Goal: Navigation & Orientation: Find specific page/section

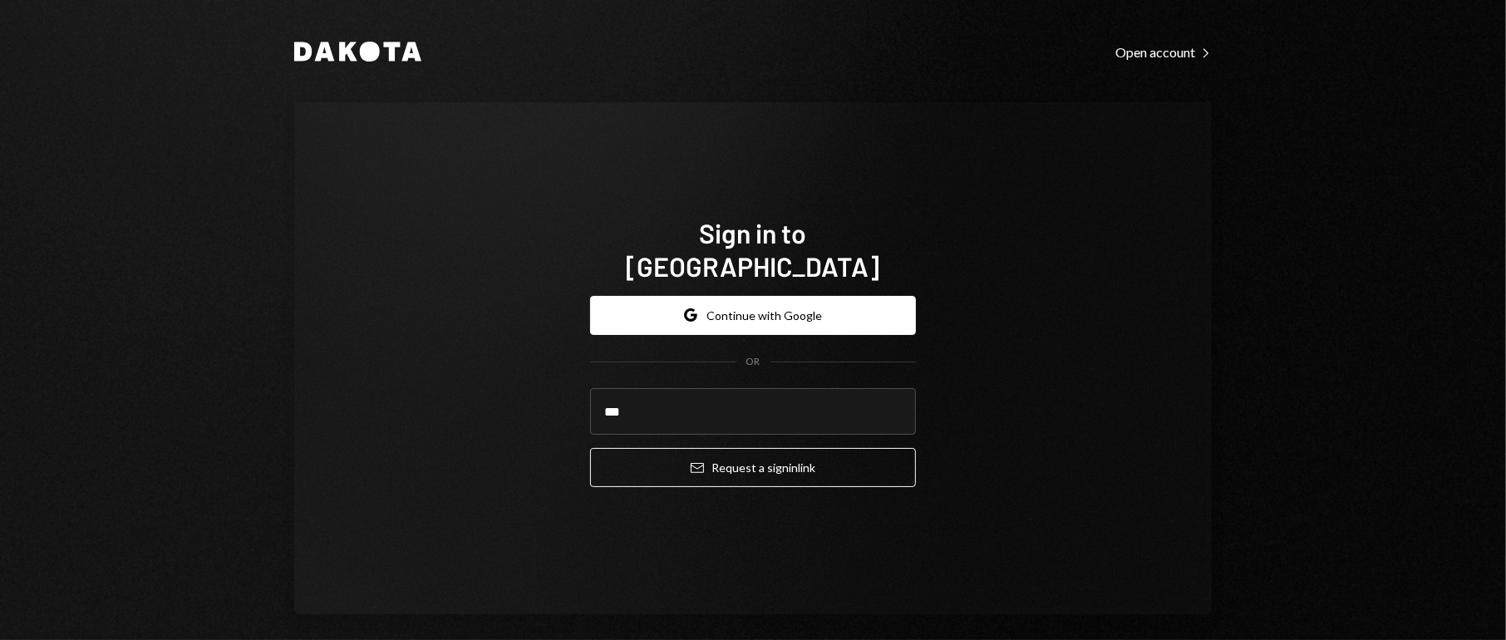
type input "**********"
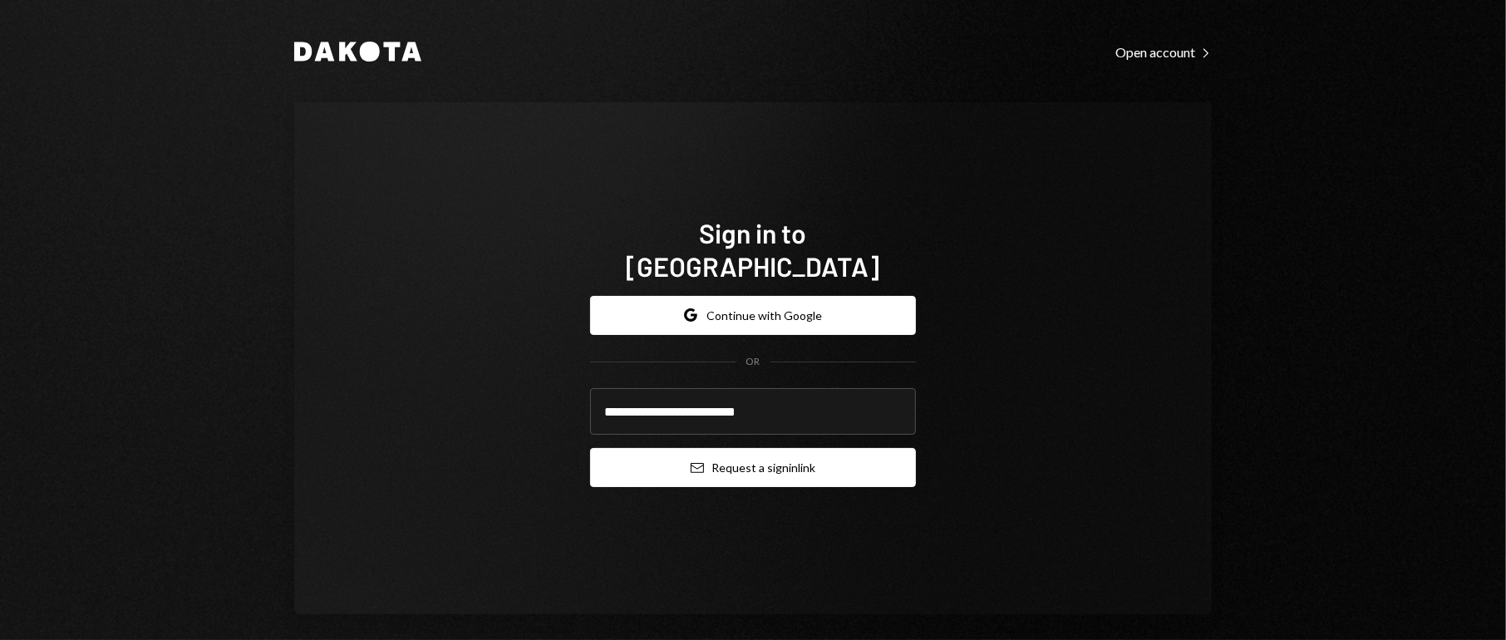
click at [791, 456] on button "Email Request a sign in link" at bounding box center [753, 467] width 326 height 39
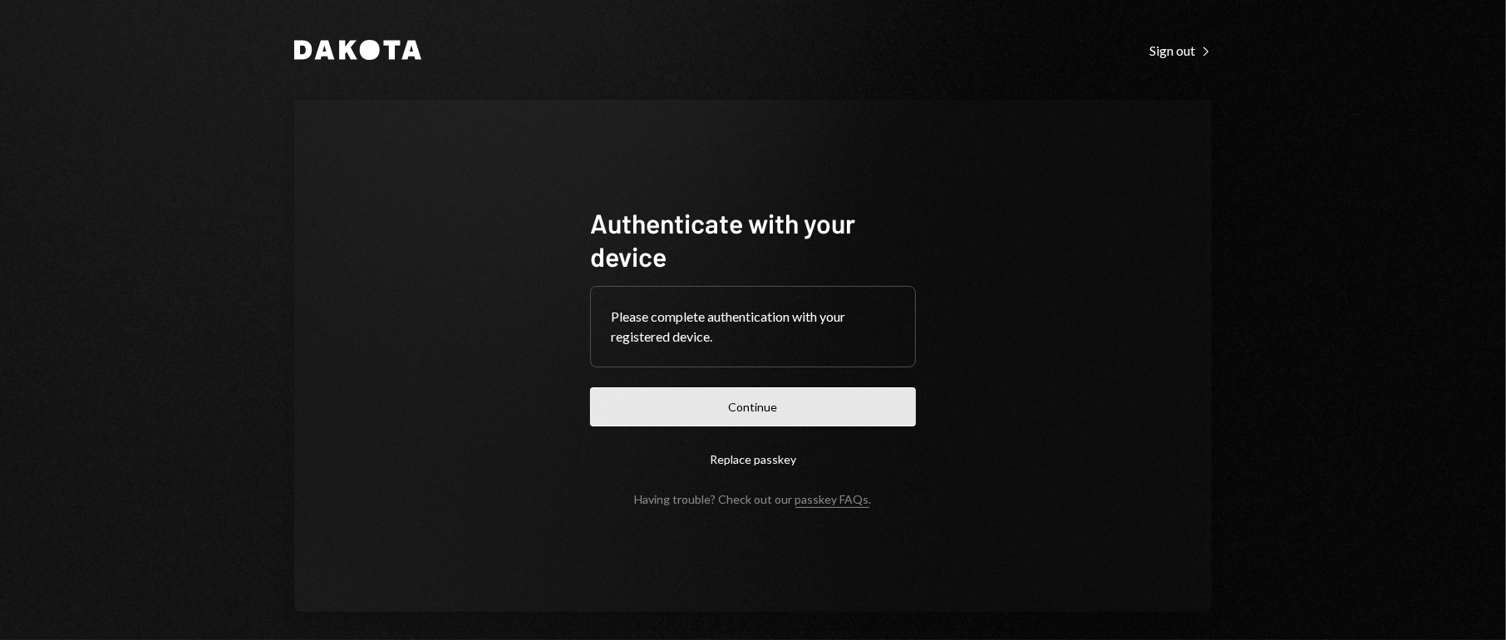
click at [803, 406] on button "Continue" at bounding box center [753, 406] width 326 height 39
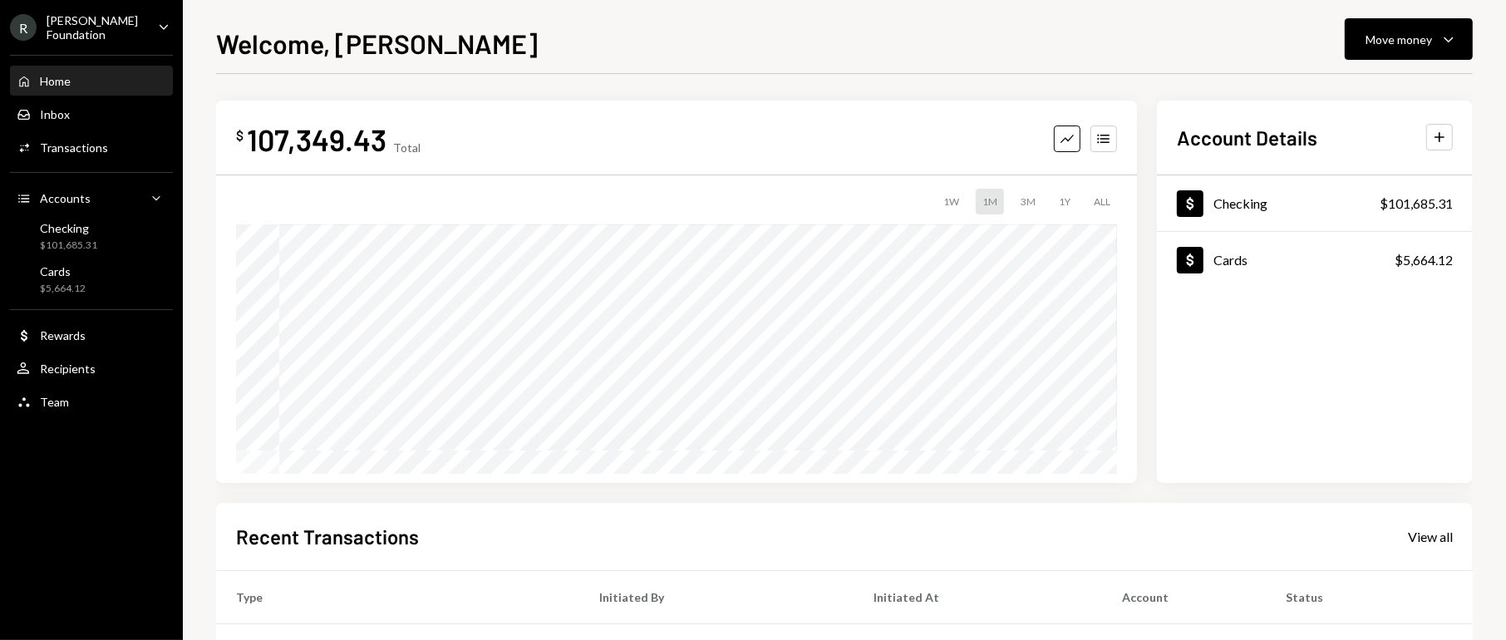
click at [134, 20] on div "[PERSON_NAME] Foundation" at bounding box center [96, 27] width 98 height 28
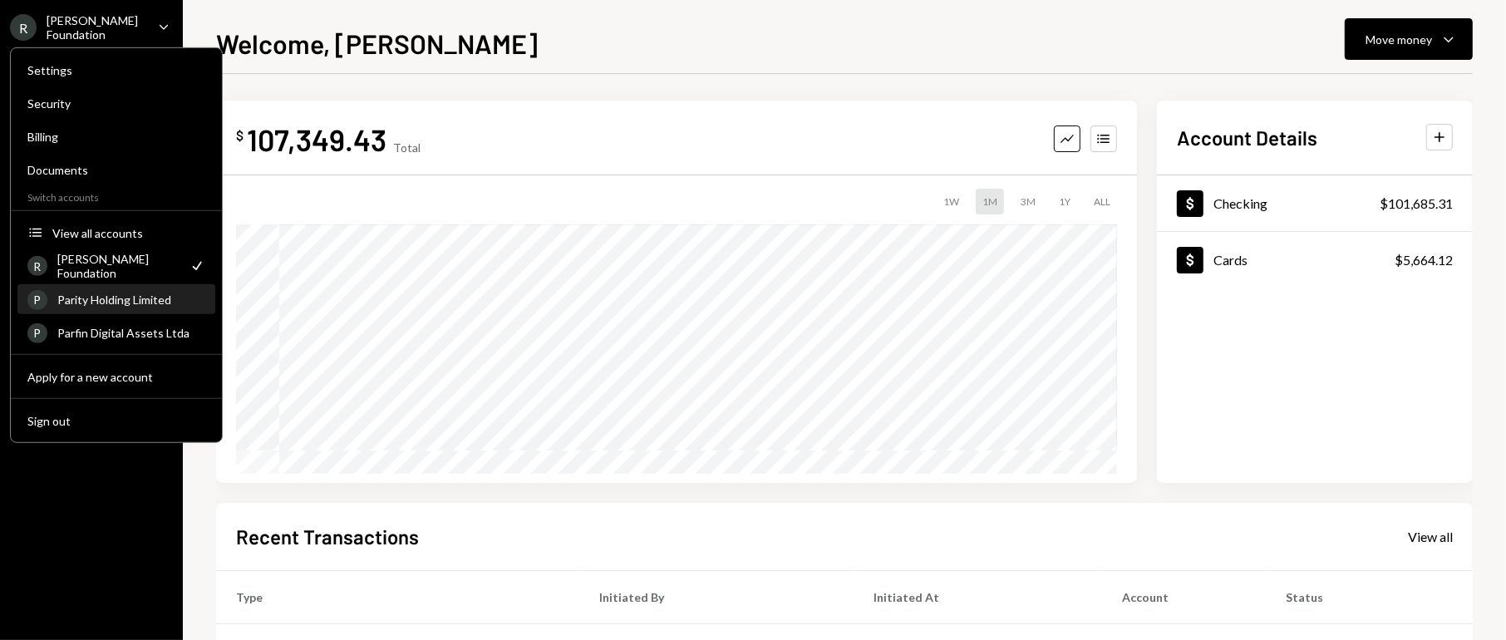
click at [83, 296] on div "Parity Holding Limited" at bounding box center [131, 300] width 148 height 14
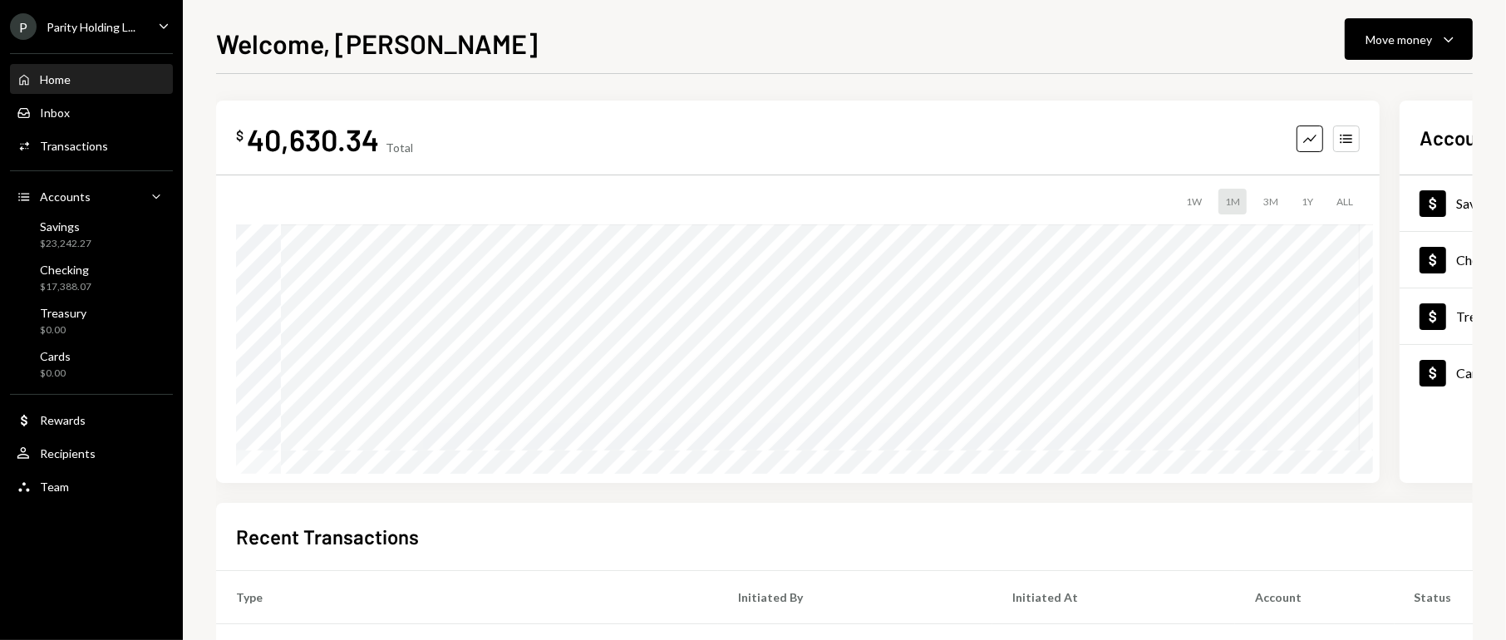
click at [140, 32] on div "P Parity Holding L... Caret Down" at bounding box center [91, 26] width 183 height 27
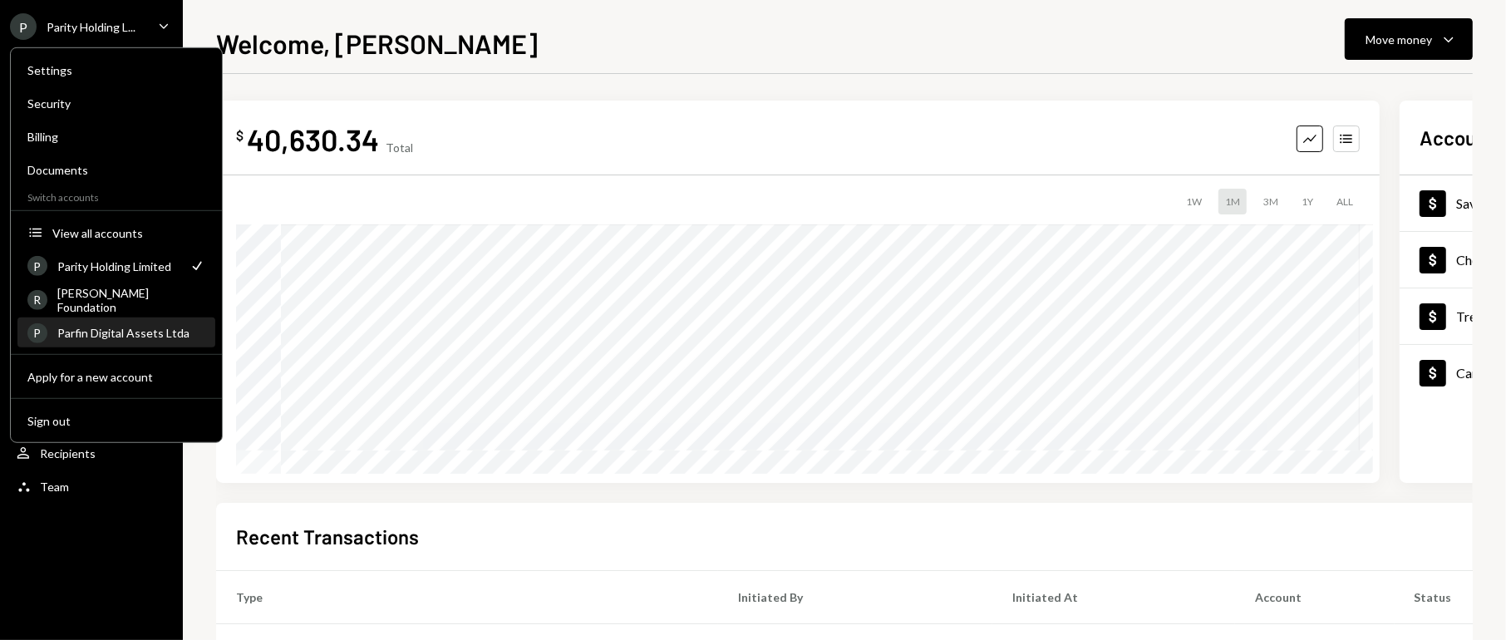
click at [152, 337] on div "Parfin Digital Assets Ltda" at bounding box center [131, 333] width 148 height 14
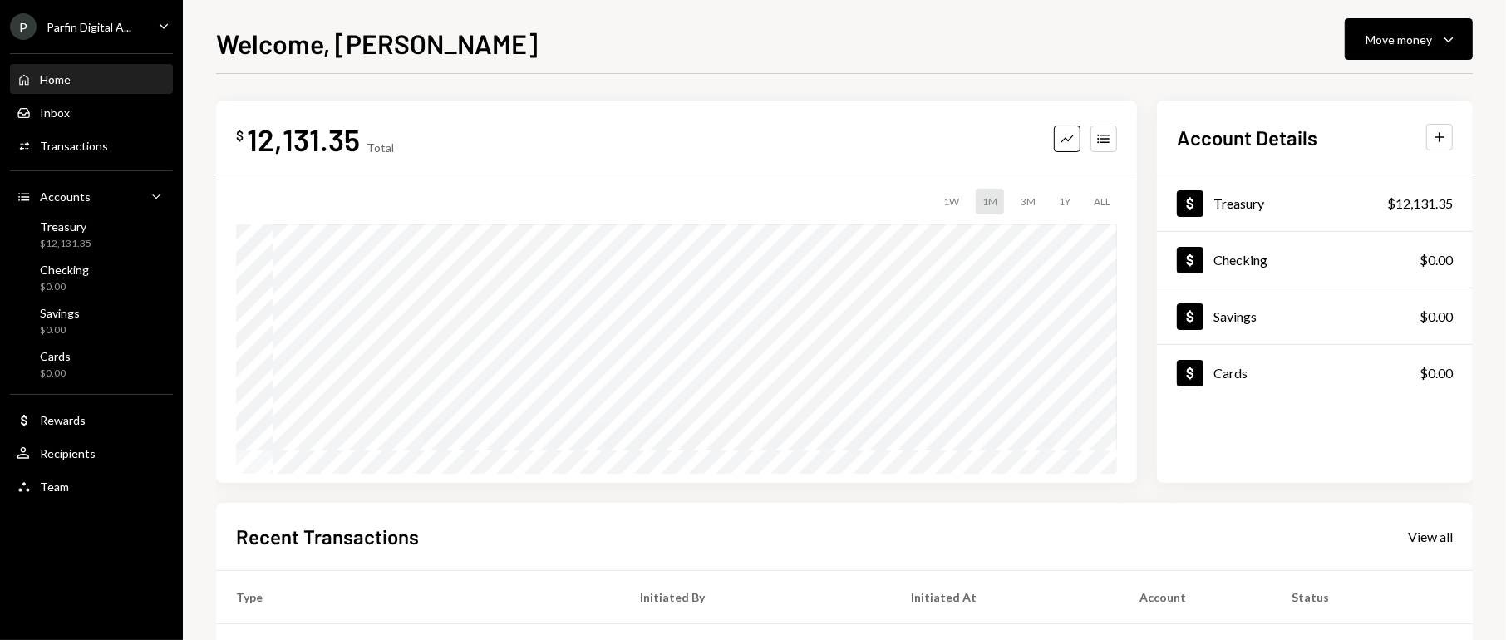
click at [796, 67] on div "Welcome, SILVANA Move money Caret Down $ 12,131.35 Total Graph Accounts 1W 1M 3…" at bounding box center [844, 331] width 1257 height 617
click at [662, 43] on div "Welcome, SILVANA Move money Caret Down" at bounding box center [844, 41] width 1257 height 37
click at [1012, 29] on div "Welcome, SILVANA Move money Caret Down" at bounding box center [844, 41] width 1257 height 37
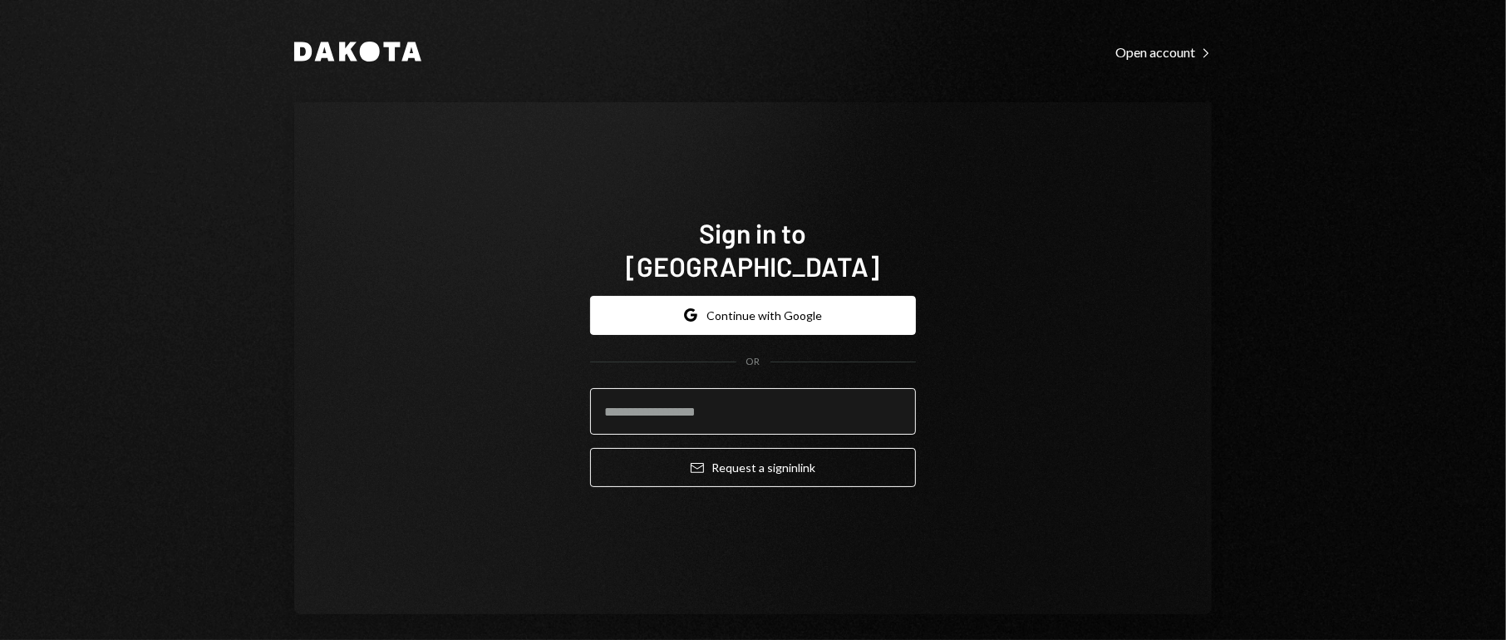
click at [707, 408] on input "email" at bounding box center [753, 411] width 326 height 47
type input "**********"
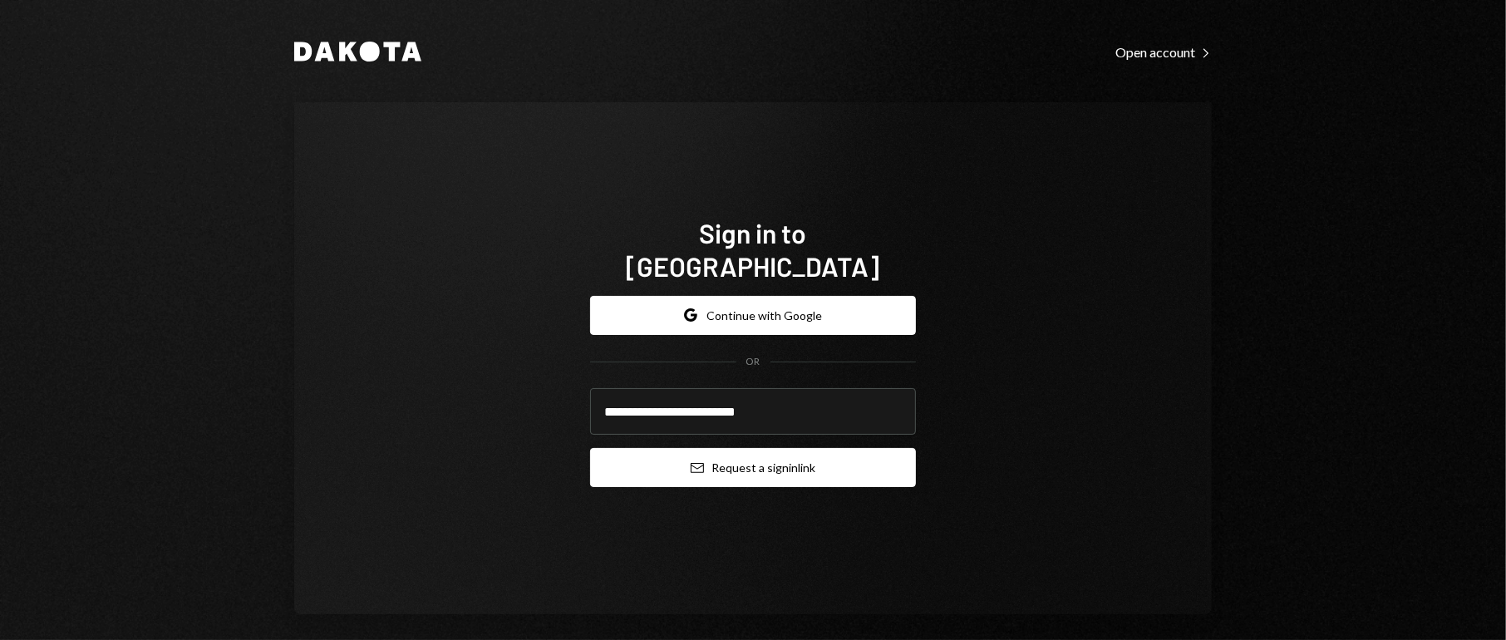
click at [802, 448] on button "Email Request a sign in link" at bounding box center [753, 467] width 326 height 39
